Goal: Navigation & Orientation: Find specific page/section

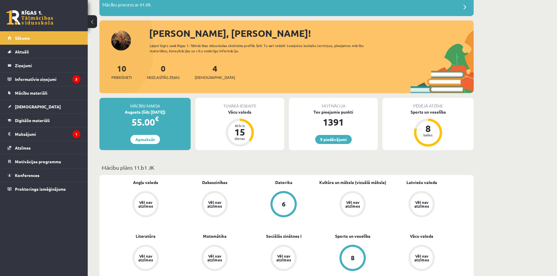
scroll to position [185, 0]
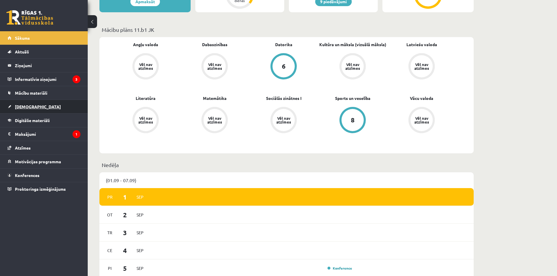
click at [25, 107] on span "[DEMOGRAPHIC_DATA]" at bounding box center [38, 106] width 46 height 5
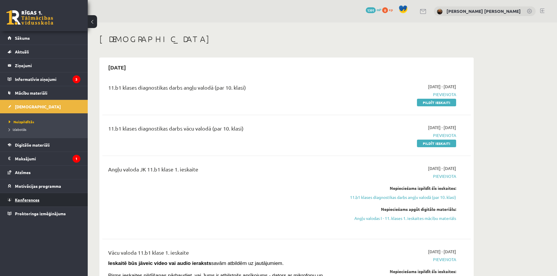
click at [22, 199] on span "Konferences" at bounding box center [27, 199] width 25 height 5
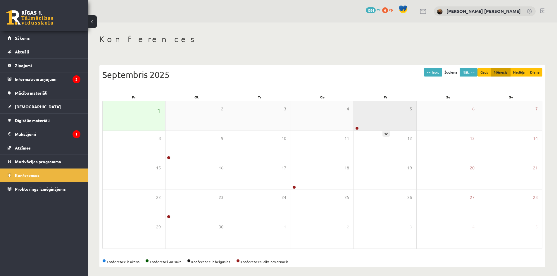
click at [388, 123] on div "5" at bounding box center [385, 115] width 63 height 29
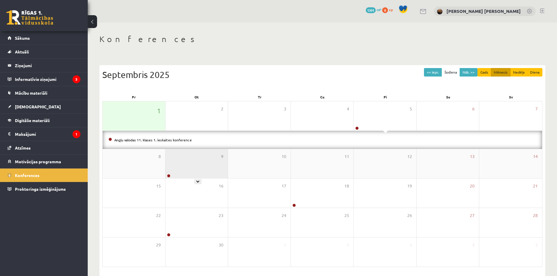
click at [196, 174] on div "9" at bounding box center [196, 163] width 63 height 29
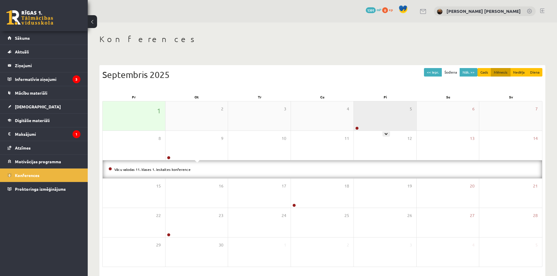
click at [386, 117] on div "5" at bounding box center [385, 115] width 63 height 29
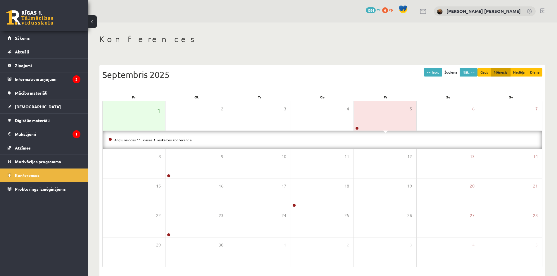
click at [126, 139] on link "Angļu valodas 11. klases 1. ieskaites konference" at bounding box center [152, 140] width 77 height 5
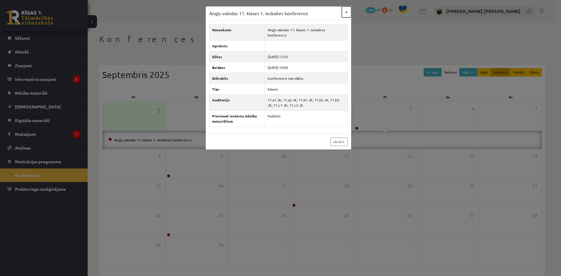
click at [346, 12] on button "×" at bounding box center [346, 11] width 9 height 11
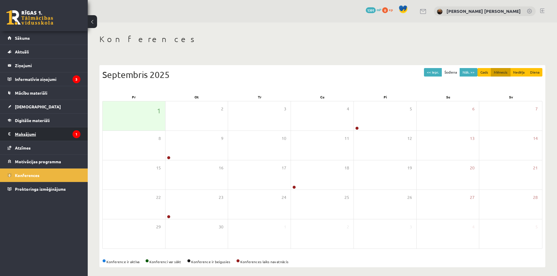
click at [25, 131] on legend "Maksājumi 1" at bounding box center [47, 133] width 65 height 13
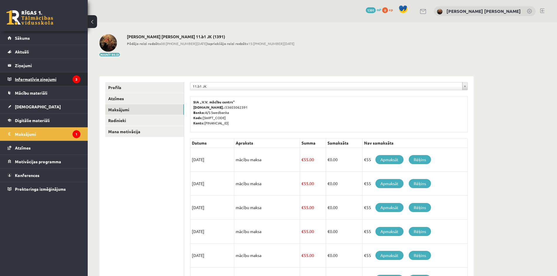
click at [40, 82] on legend "Informatīvie ziņojumi 3" at bounding box center [47, 78] width 65 height 13
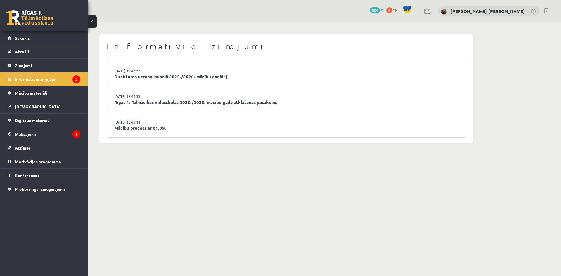
click at [140, 75] on link "Direktores uzruna jaunajā 2025./2026. mācību gadā! :)" at bounding box center [286, 76] width 344 height 7
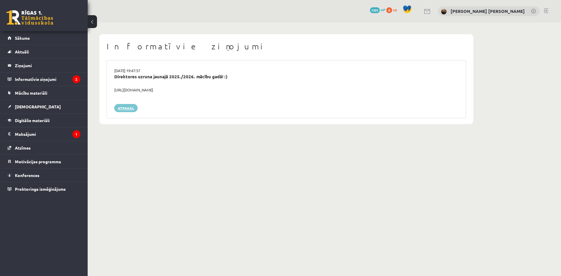
click at [132, 105] on link "Atpakaļ" at bounding box center [125, 108] width 23 height 8
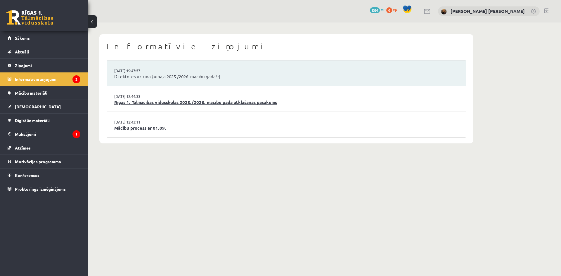
click at [136, 101] on link "Rīgas 1. Tālmācības vidusskolas 2025./2026. mācību gada atklāšanas pasākums" at bounding box center [286, 102] width 344 height 7
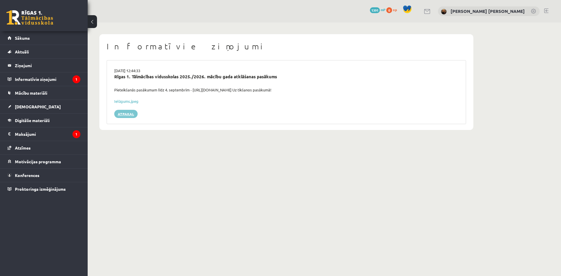
click at [130, 112] on link "Atpakaļ" at bounding box center [125, 114] width 23 height 8
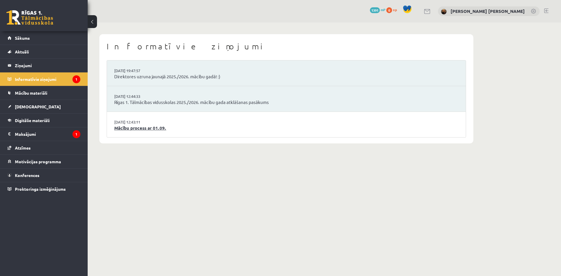
click at [129, 127] on link "Mācību process ar 01.09." at bounding box center [286, 128] width 344 height 7
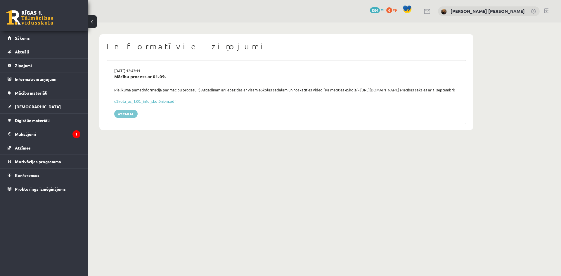
click at [127, 118] on link "Atpakaļ" at bounding box center [125, 114] width 23 height 8
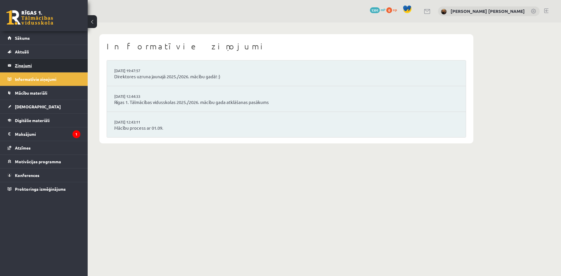
click at [41, 70] on legend "Ziņojumi 0" at bounding box center [47, 65] width 65 height 13
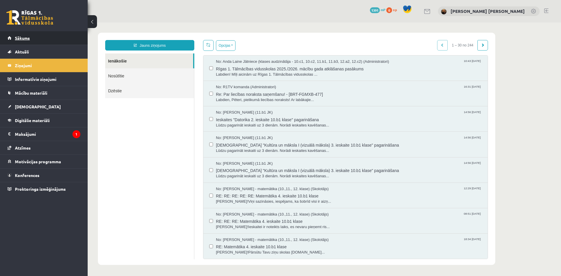
click at [27, 42] on link "Sākums" at bounding box center [44, 37] width 73 height 13
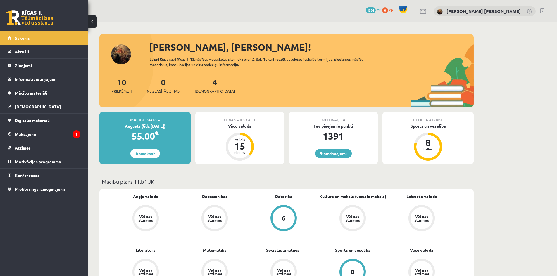
scroll to position [185, 0]
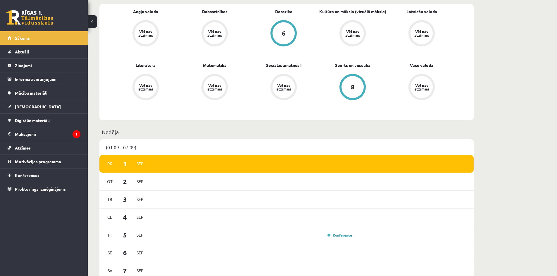
click at [283, 30] on div "6" at bounding box center [284, 33] width 4 height 6
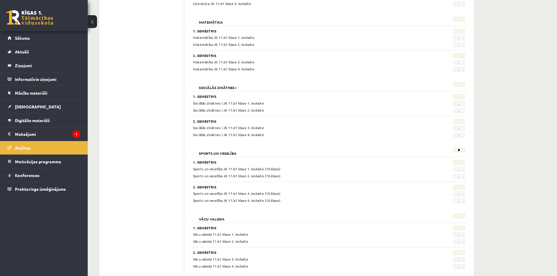
scroll to position [492, 0]
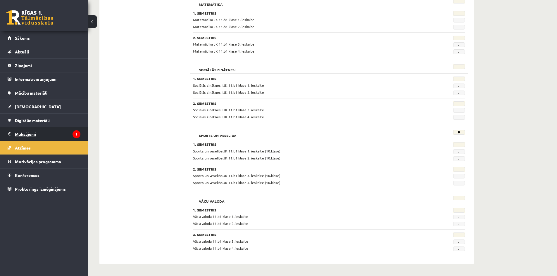
click at [18, 137] on legend "Maksājumi 1" at bounding box center [47, 133] width 65 height 13
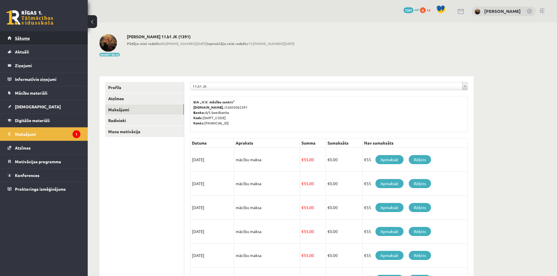
click at [31, 33] on link "Sākums" at bounding box center [44, 37] width 73 height 13
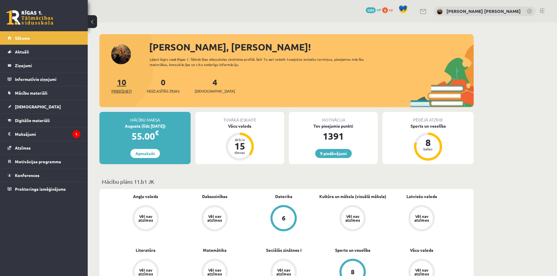
click at [126, 85] on link "10 Priekšmeti" at bounding box center [121, 85] width 20 height 17
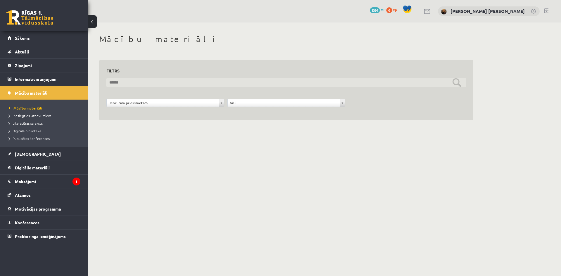
click at [161, 80] on input "text" at bounding box center [286, 82] width 360 height 9
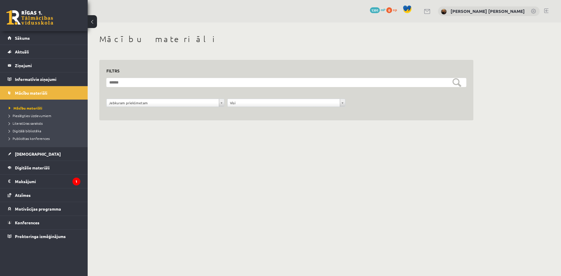
click at [268, 159] on body "0 Dāvanas 1391 mP 0 xp Pēteris Anatolijs Drazlovskis Sākums Aktuāli Kā mācīties…" at bounding box center [280, 138] width 561 height 276
click at [32, 117] on link "Pieslēgties Uzdevumiem" at bounding box center [45, 115] width 73 height 5
